Goal: Information Seeking & Learning: Learn about a topic

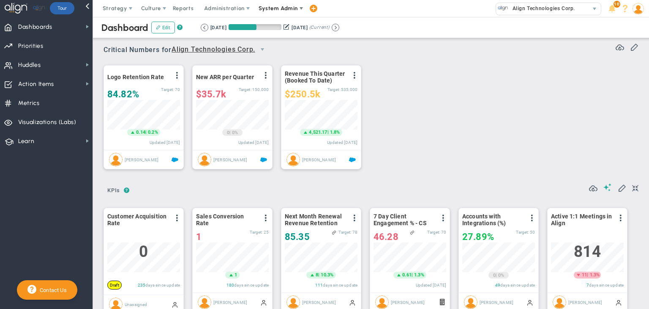
click at [292, 7] on span "System Admin" at bounding box center [278, 8] width 39 height 6
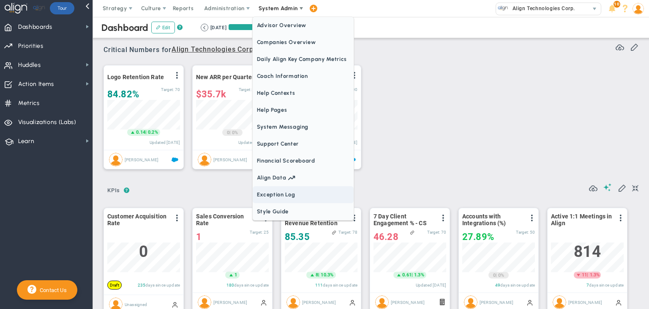
click at [272, 188] on span "Exception Log" at bounding box center [303, 194] width 101 height 17
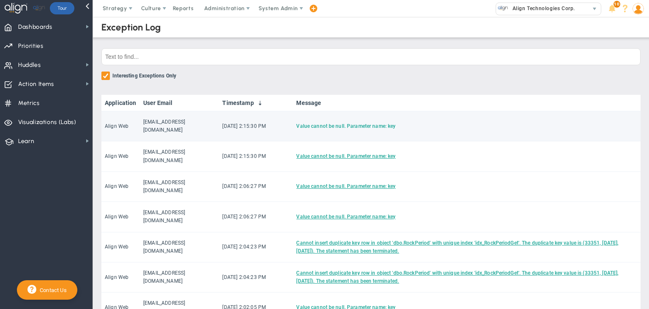
click at [366, 123] on link "Value cannot be null. Parameter name: key" at bounding box center [345, 126] width 99 height 6
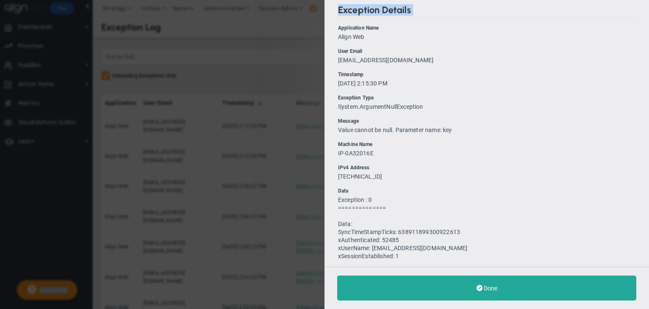
scroll to position [370, 0]
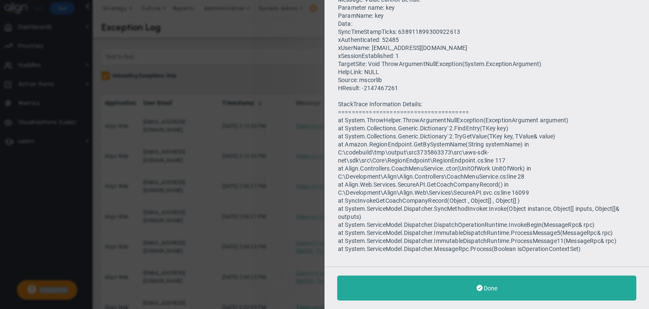
drag, startPoint x: 338, startPoint y: 26, endPoint x: 594, endPoint y: 254, distance: 343.3
click at [594, 254] on div "Exception Details Application Name Align Web User Email [EMAIL_ADDRESS][DOMAIN_…" at bounding box center [487, 133] width 325 height 266
copy ul "Application Name Align Web User Email [EMAIL_ADDRESS][DOMAIN_NAME] Timestamp [D…"
click at [424, 126] on span "Summary for : ====================================== --> AppDomainName: /LM/W3S…" at bounding box center [478, 92] width 281 height 320
drag, startPoint x: 503, startPoint y: 192, endPoint x: 511, endPoint y: 191, distance: 8.5
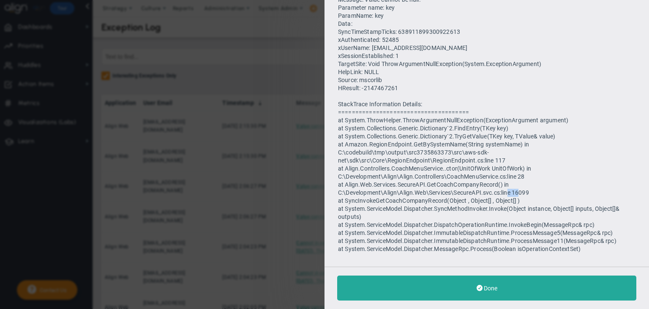
click at [511, 191] on span "Summary for : ====================================== --> AppDomainName: /LM/W3S…" at bounding box center [478, 92] width 281 height 320
click at [507, 191] on span "Summary for : ====================================== --> AppDomainName: /LM/W3S…" at bounding box center [478, 92] width 281 height 320
click at [511, 120] on span "Summary for : ====================================== --> AppDomainName: /LM/W3S…" at bounding box center [478, 92] width 281 height 320
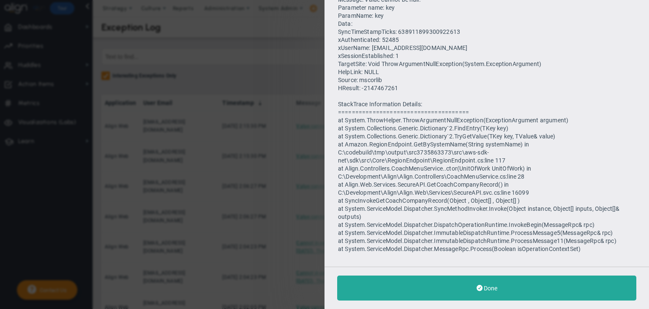
click at [511, 120] on span "Summary for : ====================================== --> AppDomainName: /LM/W3S…" at bounding box center [478, 92] width 281 height 320
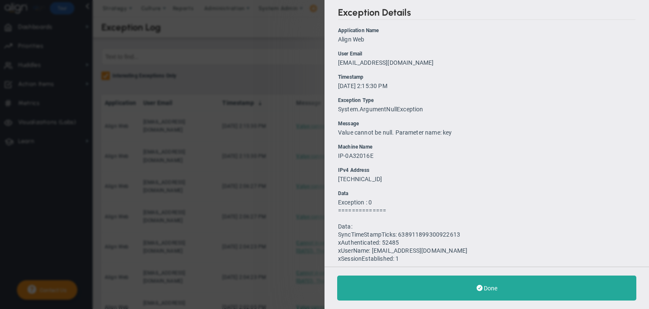
click at [488, 106] on li "Exception Type System.ArgumentNullException" at bounding box center [487, 104] width 298 height 17
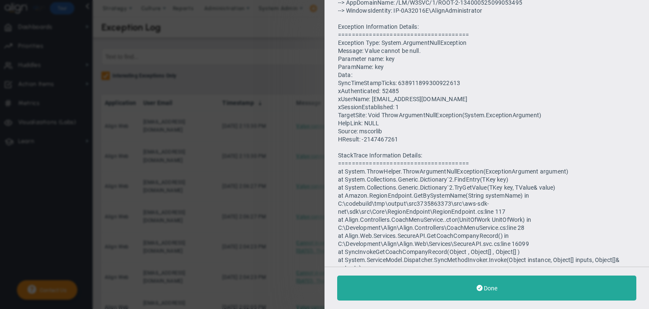
scroll to position [370, 0]
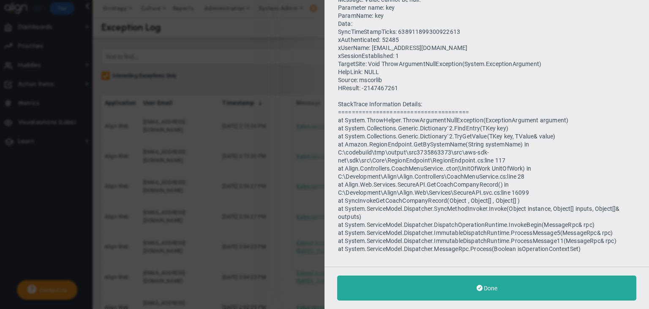
click at [458, 117] on span "Summary for : ====================================== --> AppDomainName: /LM/W3S…" at bounding box center [478, 92] width 281 height 320
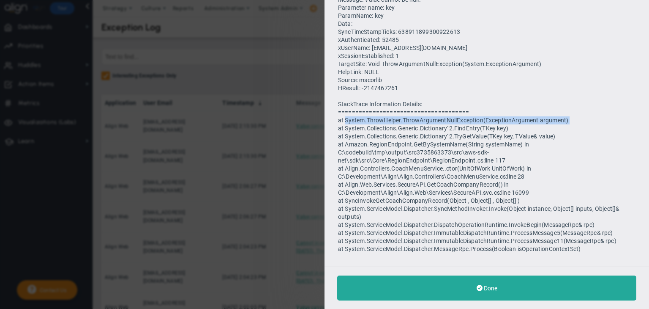
click at [458, 117] on span "Summary for : ====================================== --> AppDomainName: /LM/W3S…" at bounding box center [478, 92] width 281 height 320
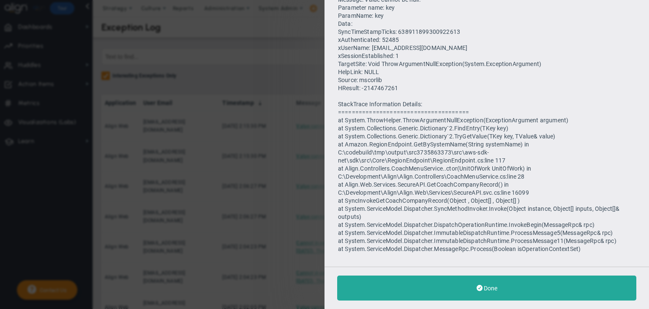
click at [448, 144] on span "Summary for : ====================================== --> AppDomainName: /LM/W3S…" at bounding box center [478, 92] width 281 height 320
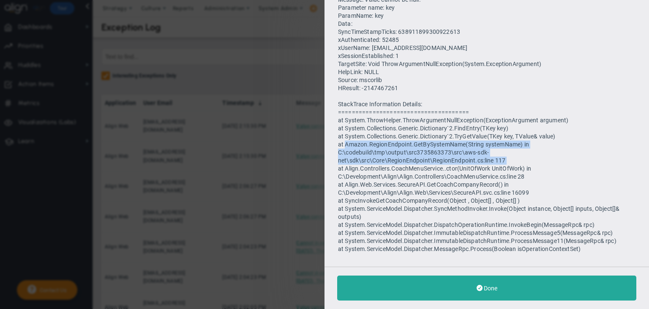
click at [448, 144] on span "Summary for : ====================================== --> AppDomainName: /LM/W3S…" at bounding box center [478, 92] width 281 height 320
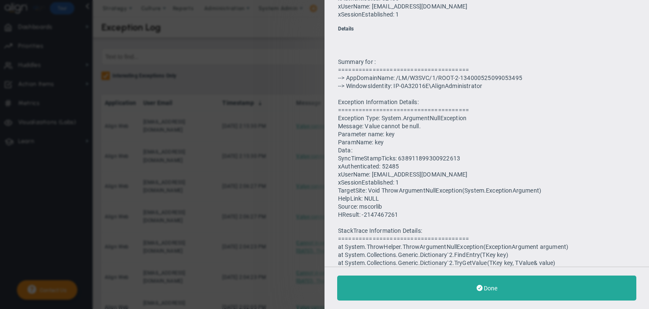
scroll to position [134, 0]
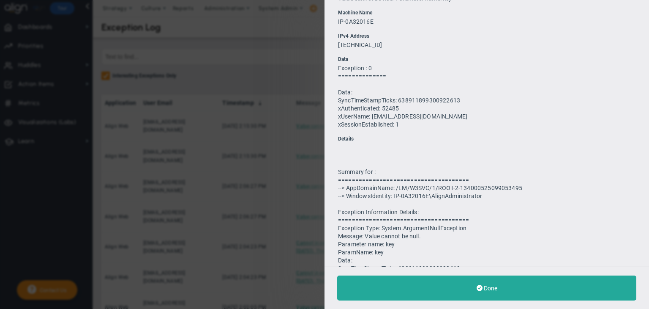
drag, startPoint x: 591, startPoint y: 249, endPoint x: 338, endPoint y: 172, distance: 264.4
click at [338, 172] on li "Details Summary for : ====================================== --> AppDomainName:…" at bounding box center [487, 312] width 298 height 354
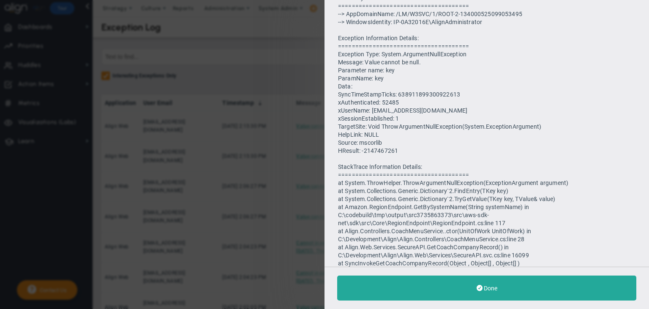
scroll to position [308, 0]
click at [466, 189] on span "Summary for : ====================================== --> AppDomainName: /LM/W3S…" at bounding box center [478, 154] width 281 height 320
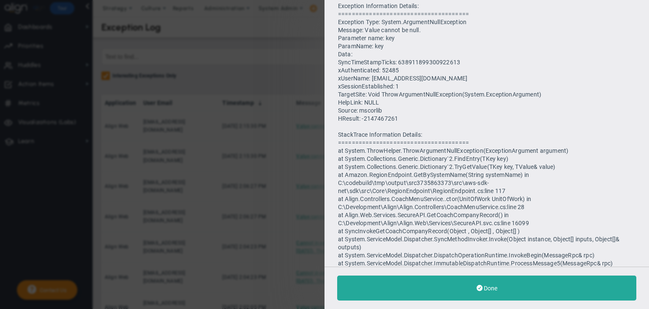
scroll to position [370, 0]
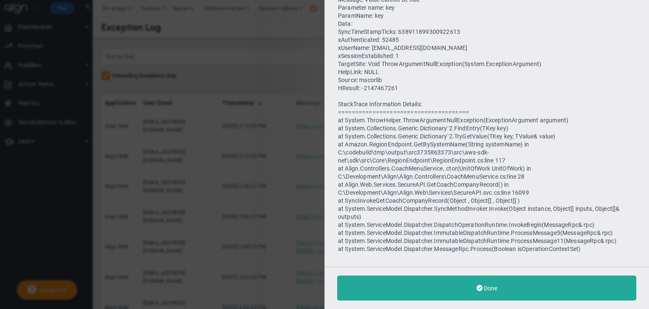
click at [490, 212] on li "Details Summary for : ====================================== --> AppDomainName:…" at bounding box center [487, 76] width 298 height 354
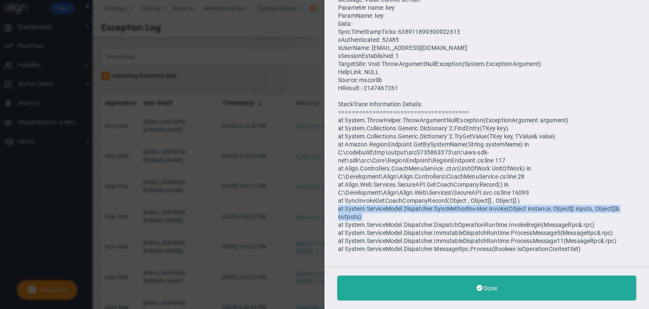
click at [490, 212] on li "Details Summary for : ====================================== --> AppDomainName:…" at bounding box center [487, 76] width 298 height 354
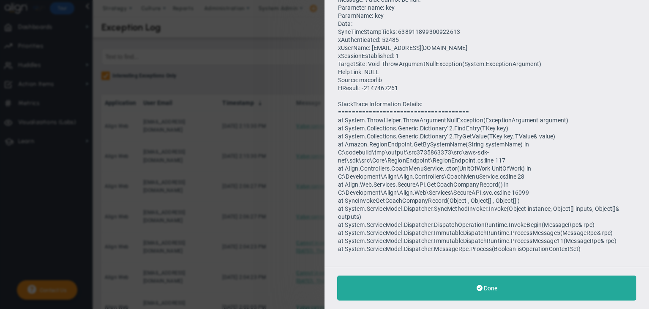
drag, startPoint x: 490, startPoint y: 212, endPoint x: 336, endPoint y: 199, distance: 154.0
click at [336, 199] on div "Exception Details Application Name Align Web User Email [EMAIL_ADDRESS][DOMAIN_…" at bounding box center [487, 133] width 325 height 266
click at [339, 200] on span "Summary for : ====================================== --> AppDomainName: /LM/W3S…" at bounding box center [478, 92] width 281 height 320
drag, startPoint x: 338, startPoint y: 200, endPoint x: 363, endPoint y: 216, distance: 29.3
click at [363, 216] on li "Details Summary for : ====================================== --> AppDomainName:…" at bounding box center [487, 76] width 298 height 354
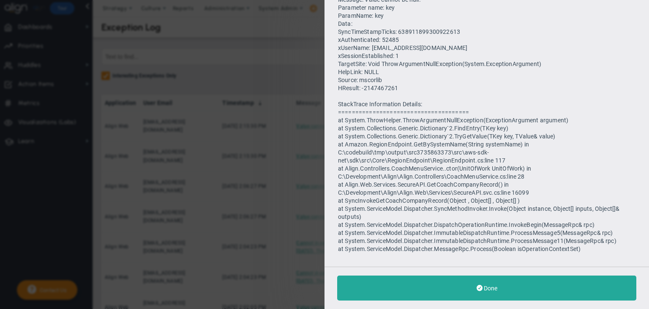
click at [360, 217] on li "Details Summary for : ====================================== --> AppDomainName:…" at bounding box center [487, 76] width 298 height 354
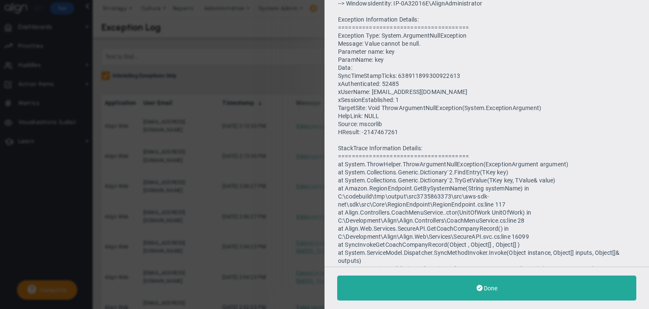
scroll to position [323, 0]
